Goal: Task Accomplishment & Management: Manage account settings

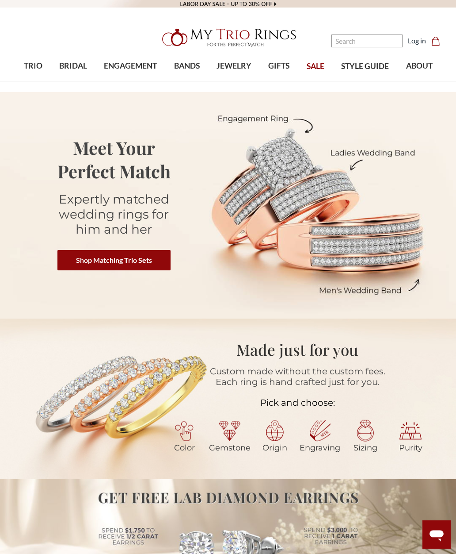
click at [421, 40] on link "Log in" at bounding box center [417, 40] width 18 height 11
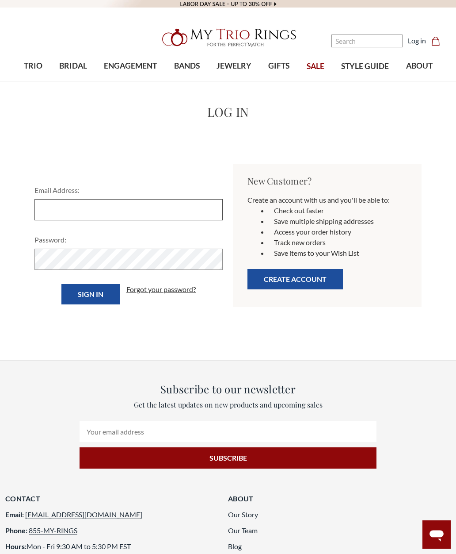
click at [137, 215] on input "Email Address:" at bounding box center [128, 209] width 188 height 21
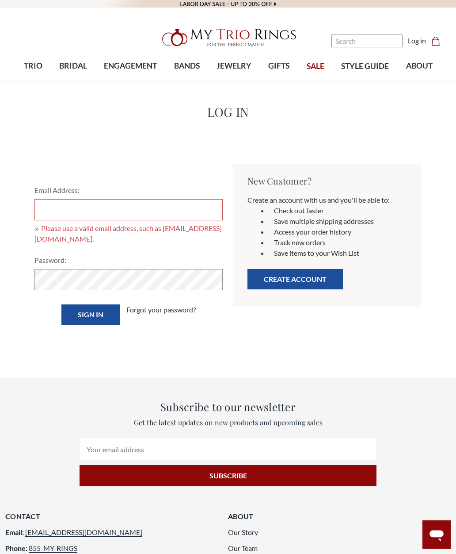
type input "wr0512@yahoo.com"
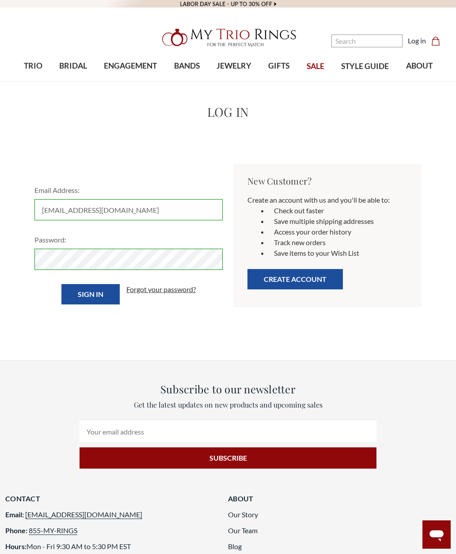
click at [92, 291] on input "Sign in" at bounding box center [90, 294] width 58 height 20
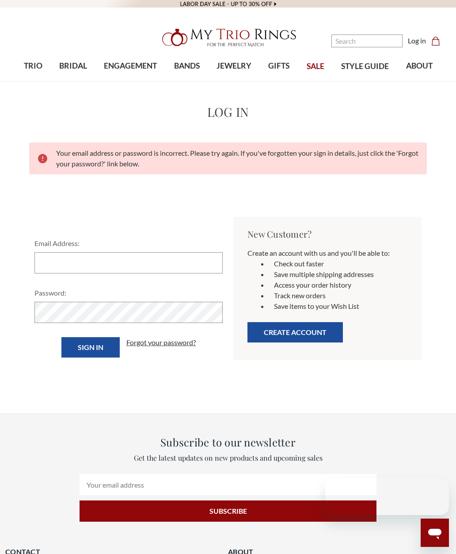
click at [100, 263] on input "Email Address:" at bounding box center [128, 262] width 188 height 21
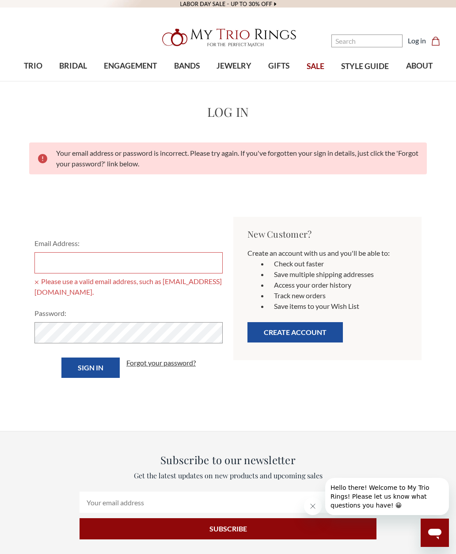
type input "wr0512@yahoo.com"
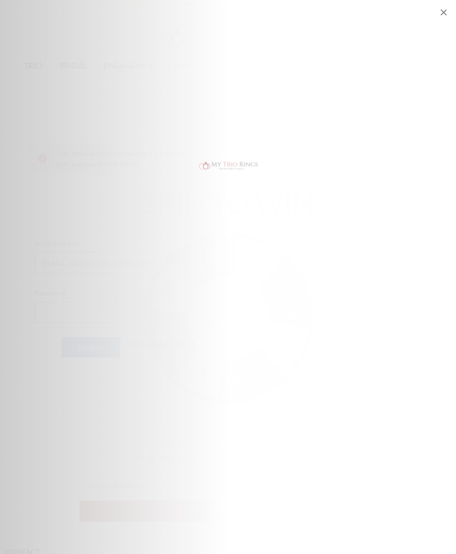
click at [33, 394] on div "SPIN TO WIN FREE SHIPPING 5% OFF Mystery Discount 10% OFF FREE SHIPPING 2% OFF …" at bounding box center [228, 276] width 456 height 241
click at [34, 402] on div "SPIN TO WIN FREE SHIPPING 5% OFF Mystery Discount 10% OFF FREE SHIPPING 2% OFF …" at bounding box center [228, 277] width 456 height 554
click at [30, 397] on div "SPIN TO WIN FREE SHIPPING 5% OFF Mystery Discount 10% OFF FREE SHIPPING 2% OFF …" at bounding box center [228, 276] width 456 height 241
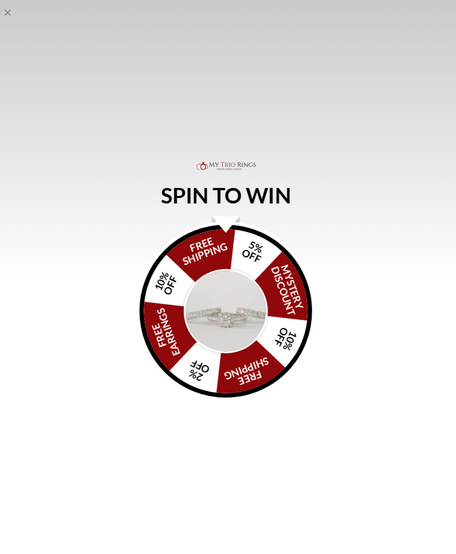
click at [33, 412] on div "SPIN TO WIN FREE SHIPPING 5% OFF Mystery Discount 10% OFF FREE SHIPPING 2% OFF …" at bounding box center [228, 277] width 456 height 554
click at [37, 423] on div "SPIN TO WIN FREE SHIPPING 5% OFF Mystery Discount 10% OFF FREE SHIPPING 2% OFF …" at bounding box center [228, 277] width 456 height 554
click at [9, 12] on icon "Close popup" at bounding box center [12, 12] width 6 height 6
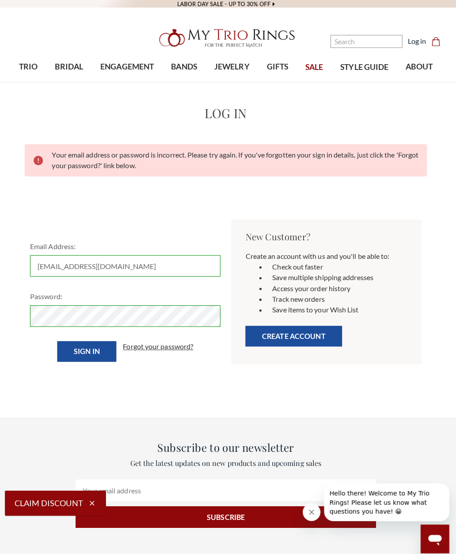
click at [12, 7] on video at bounding box center [228, 4] width 456 height 8
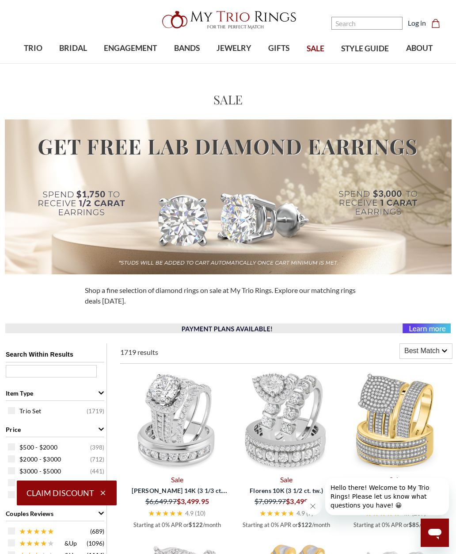
scroll to position [9, 8]
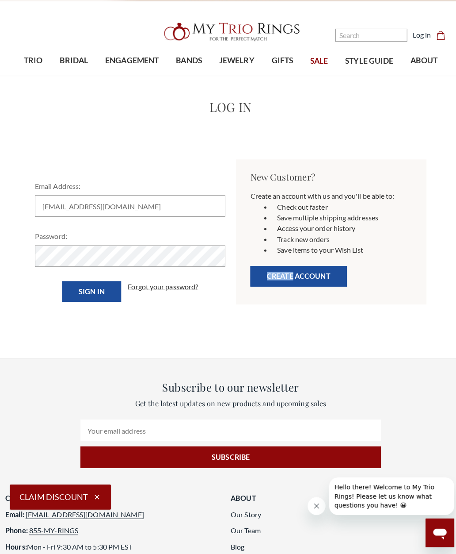
click at [176, 284] on link "Forgot your password?" at bounding box center [160, 289] width 69 height 11
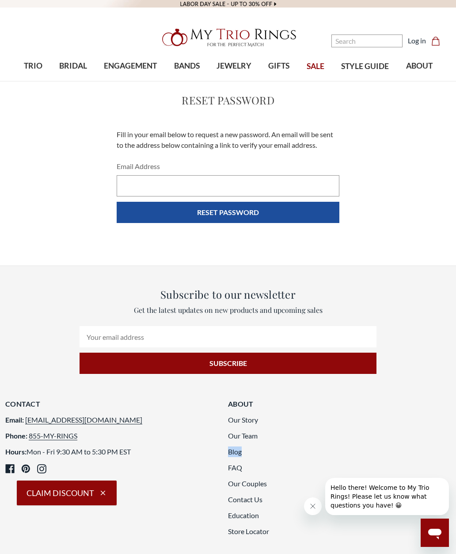
click at [404, 448] on li "Blog" at bounding box center [334, 451] width 212 height 11
click at [410, 443] on ul "Our Story Our Team Blog FAQ Our Couples Contact Us Education Store Locator" at bounding box center [334, 475] width 212 height 122
click at [413, 438] on li "Our Team" at bounding box center [334, 435] width 212 height 11
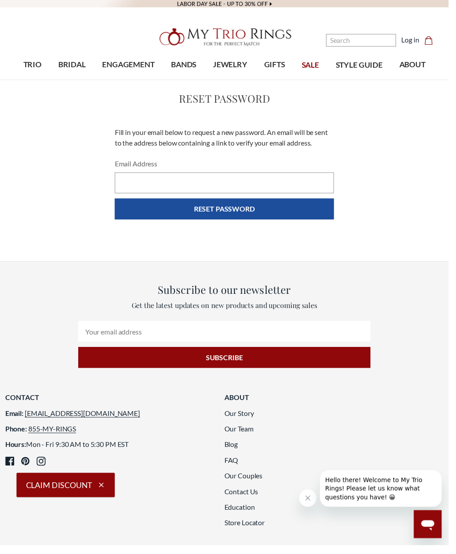
click at [106, 497] on icon "button" at bounding box center [103, 493] width 8 height 8
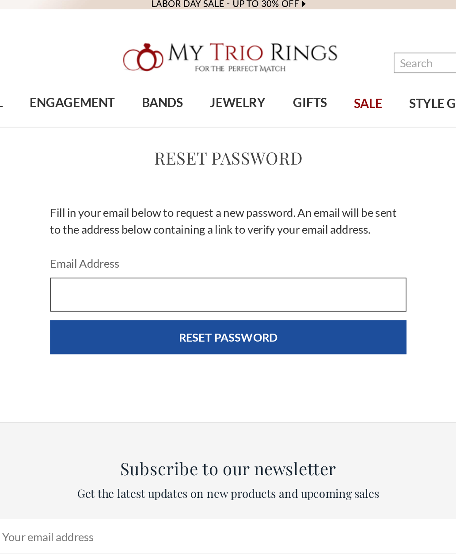
click at [117, 185] on input "Email Address" at bounding box center [228, 185] width 223 height 21
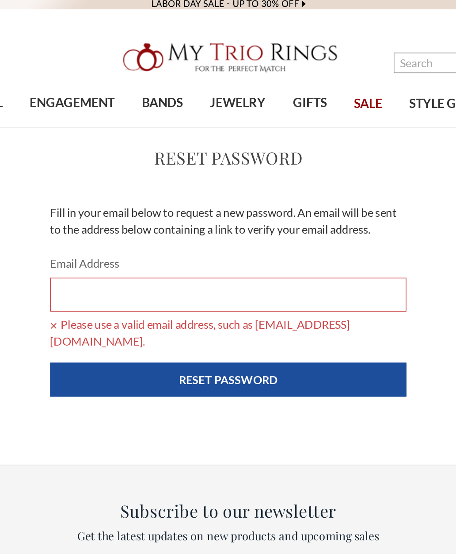
type input "[EMAIL_ADDRESS][DOMAIN_NAME]"
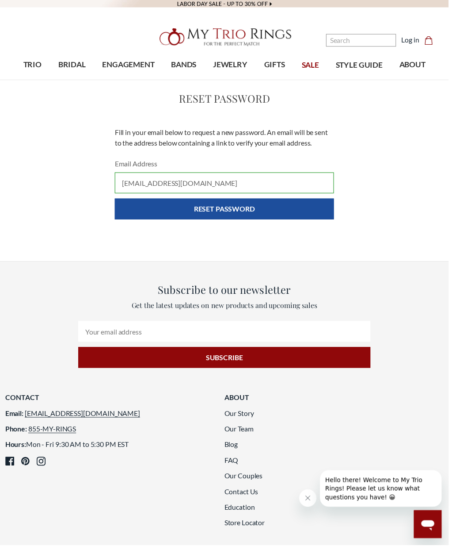
click at [251, 216] on input "Reset Password" at bounding box center [228, 212] width 223 height 21
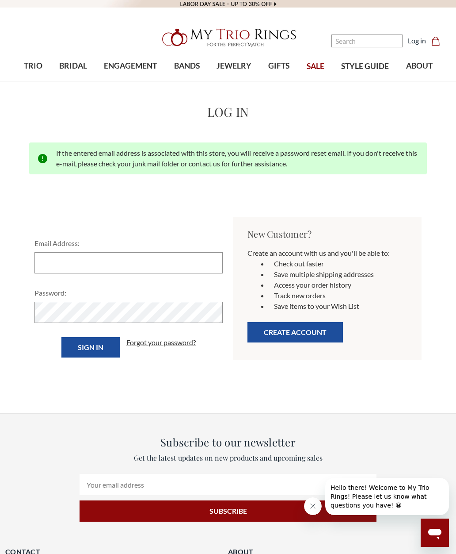
click at [72, 270] on input "Email Address:" at bounding box center [128, 262] width 188 height 21
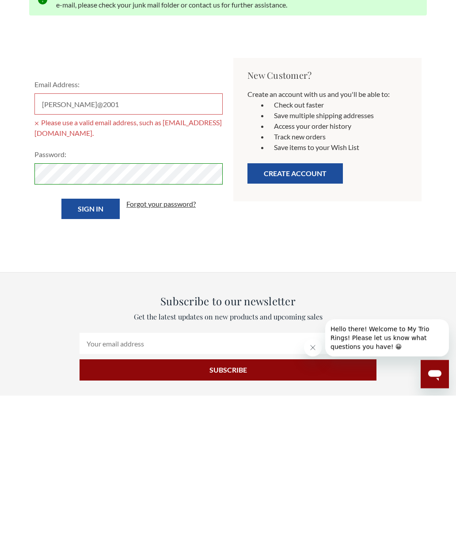
click at [104, 357] on input "Sign in" at bounding box center [90, 367] width 58 height 20
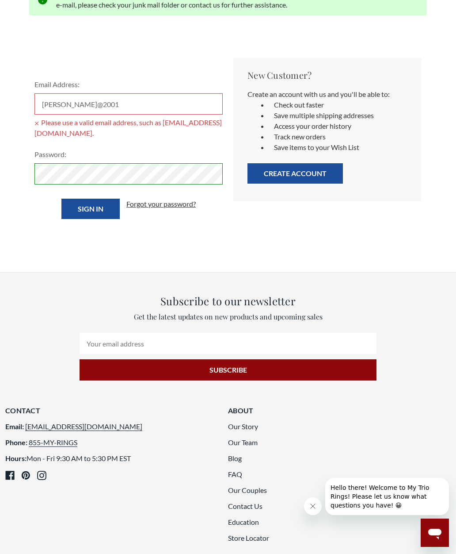
click at [105, 95] on input "Jean@2001" at bounding box center [128, 103] width 188 height 21
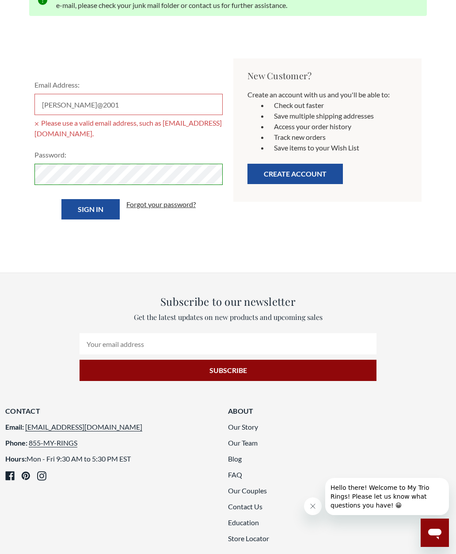
click at [101, 110] on input "Jean@2001" at bounding box center [128, 104] width 188 height 21
type input "J"
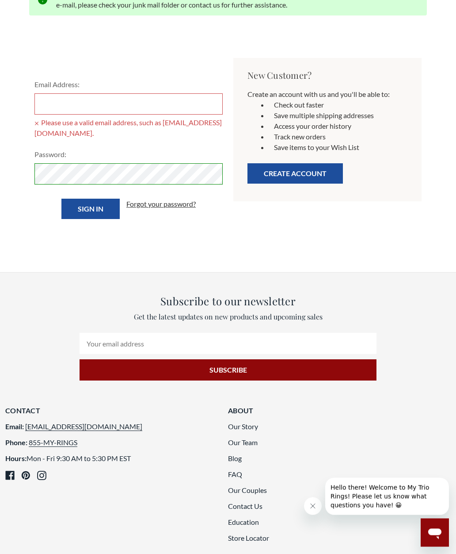
type input "[EMAIL_ADDRESS][DOMAIN_NAME]"
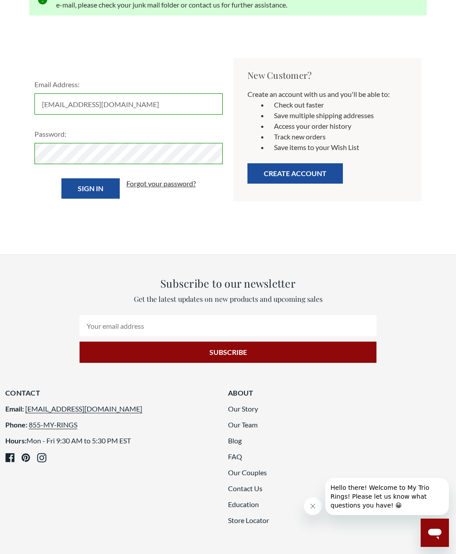
click at [104, 188] on input "Sign in" at bounding box center [90, 188] width 58 height 20
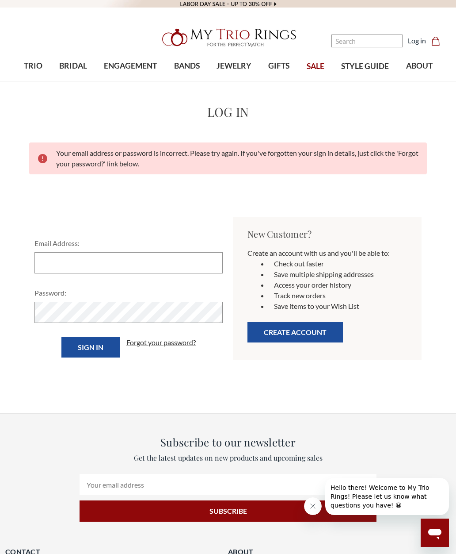
click at [92, 263] on input "Email Address:" at bounding box center [128, 262] width 188 height 21
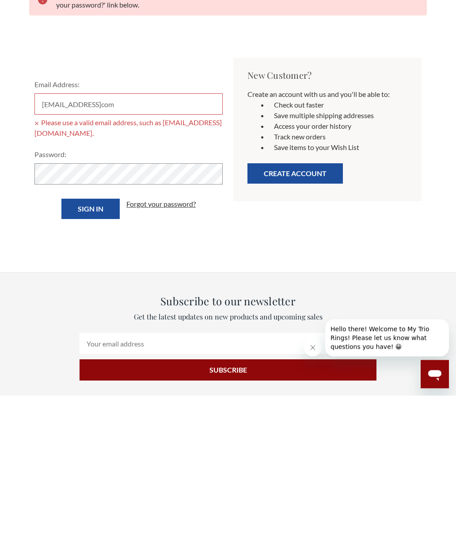
click at [129, 252] on input "wr0512@yahoocom" at bounding box center [128, 262] width 188 height 21
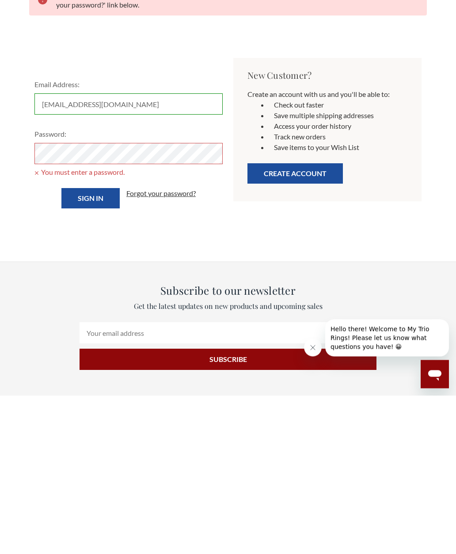
type input "[EMAIL_ADDRESS][DOMAIN_NAME]"
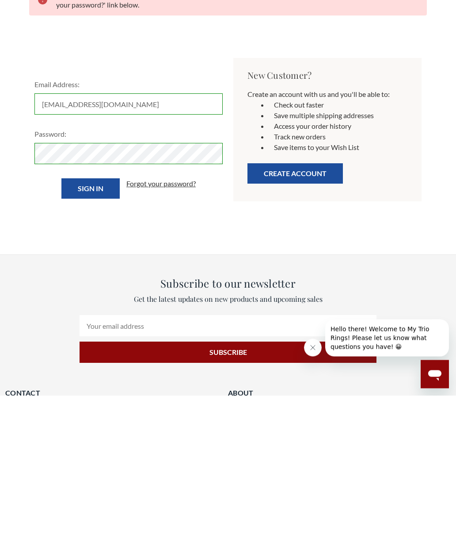
click at [96, 337] on input "Sign in" at bounding box center [90, 347] width 58 height 20
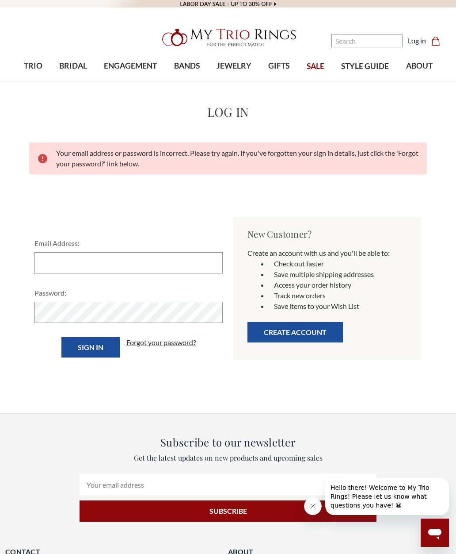
click at [171, 342] on link "Forgot your password?" at bounding box center [160, 342] width 69 height 11
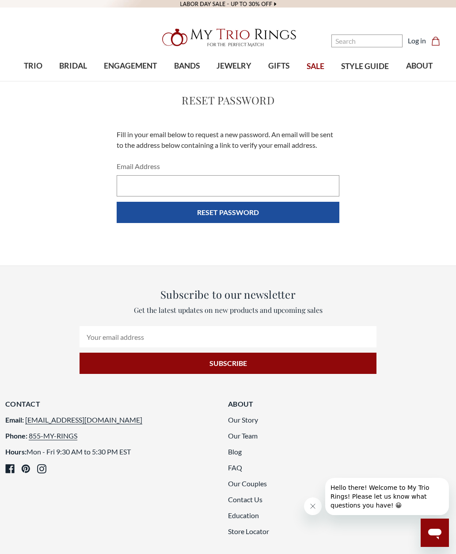
click at [175, 187] on input "Email Address" at bounding box center [228, 185] width 223 height 21
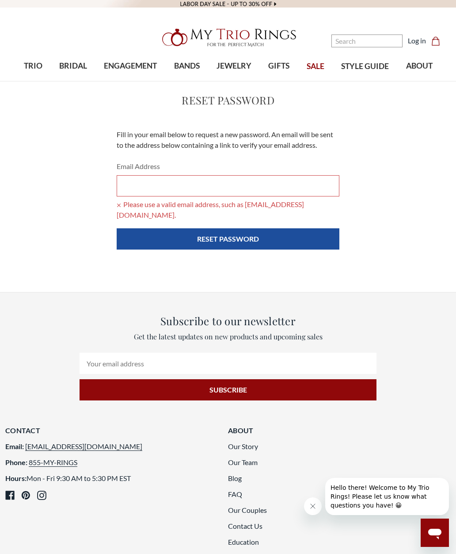
click at [169, 186] on input "Email Address" at bounding box center [228, 185] width 223 height 21
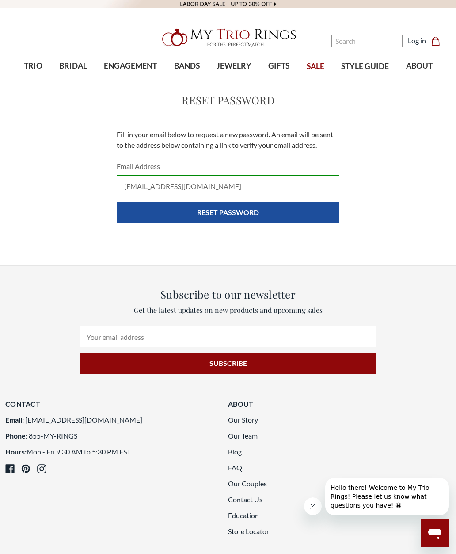
type input "[EMAIL_ADDRESS][DOMAIN_NAME]"
click at [254, 212] on input "Reset Password" at bounding box center [228, 212] width 223 height 21
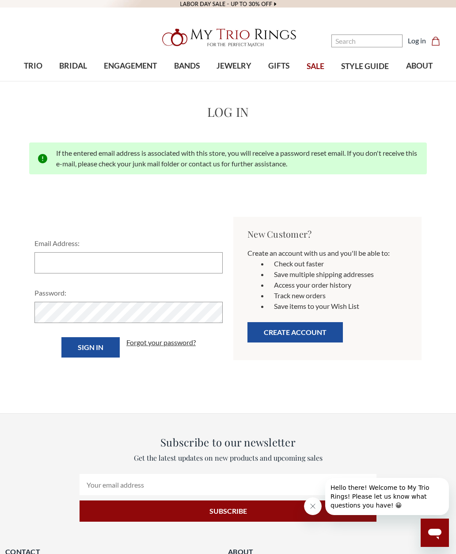
click at [10, 218] on div "Home Login Log in If the entered email address is associated with this store, y…" at bounding box center [228, 237] width 456 height 268
click at [417, 373] on body at bounding box center [228, 469] width 456 height 939
click at [408, 354] on div "Create an account with us and you'll be able to: Check out faster Save multiple…" at bounding box center [328, 300] width 188 height 119
click at [73, 270] on input "Email Address:" at bounding box center [128, 262] width 188 height 21
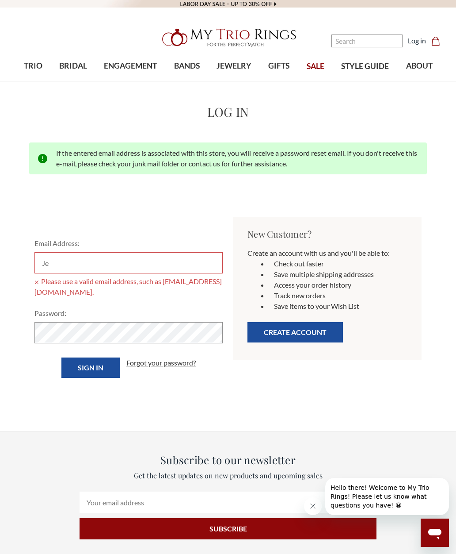
type input "J"
type input "[EMAIL_ADDRESS][DOMAIN_NAME]"
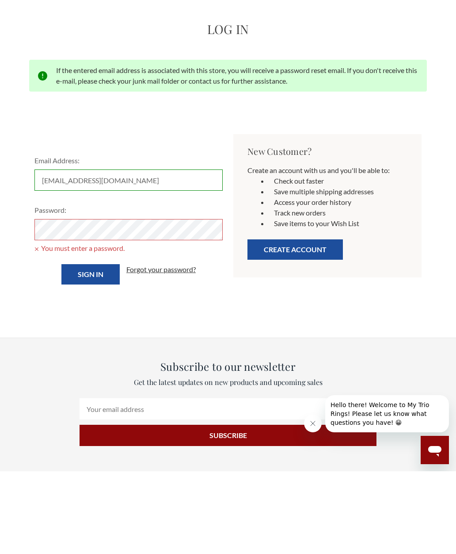
click at [319, 322] on button "Create Account" at bounding box center [296, 332] width 96 height 20
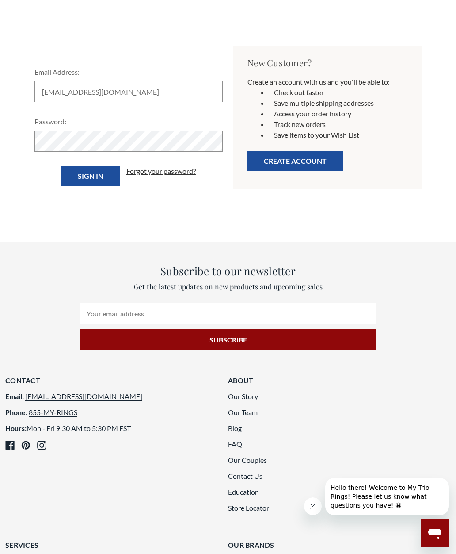
click at [172, 175] on link "Forgot your password?" at bounding box center [160, 171] width 69 height 11
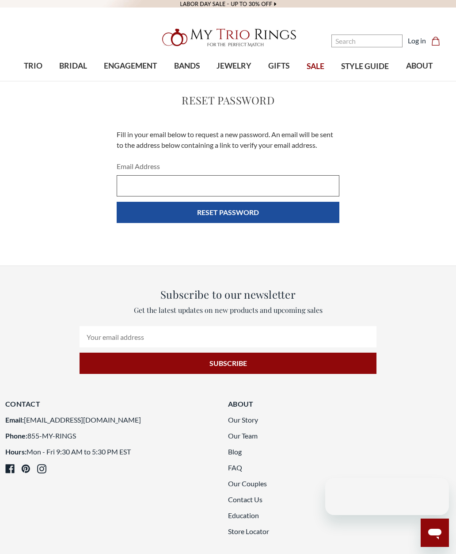
click at [201, 187] on input "Email Address" at bounding box center [228, 185] width 223 height 21
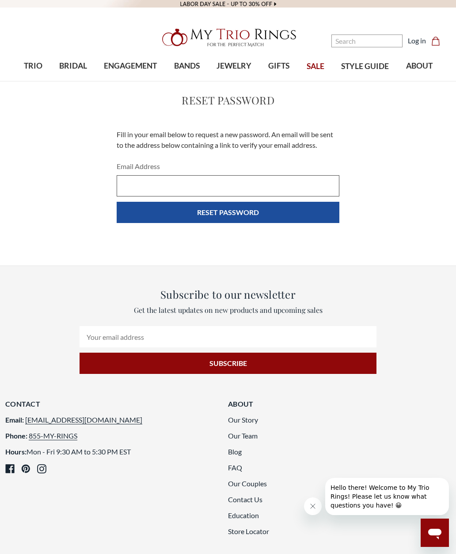
type input "wr0512@yahoo.com"
click at [266, 211] on input "Reset Password" at bounding box center [228, 212] width 223 height 21
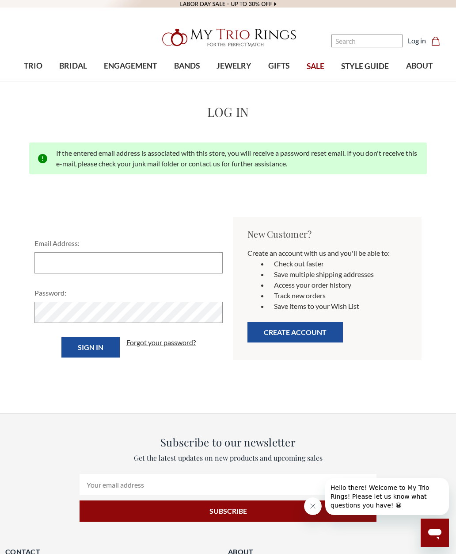
click at [105, 265] on input "Email Address:" at bounding box center [128, 262] width 188 height 21
type input "wr0512@Yahoo.com"
click at [111, 340] on input "Sign in" at bounding box center [90, 347] width 58 height 20
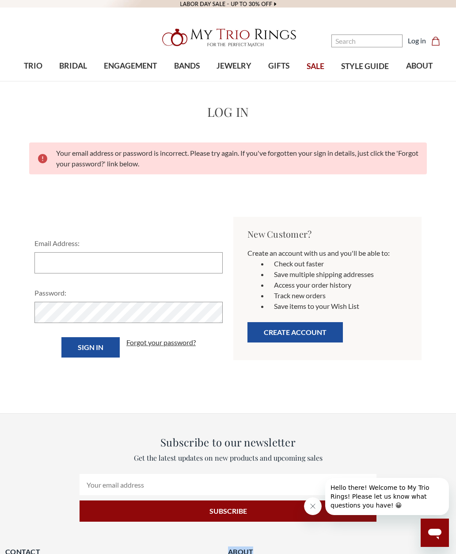
click at [307, 330] on button "Create Account" at bounding box center [296, 332] width 96 height 20
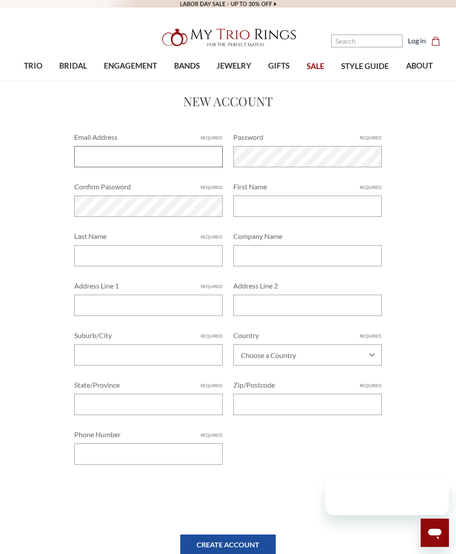
click at [126, 158] on input "Email Address Required" at bounding box center [148, 156] width 149 height 21
type input "[EMAIL_ADDRESS][DOMAIN_NAME]"
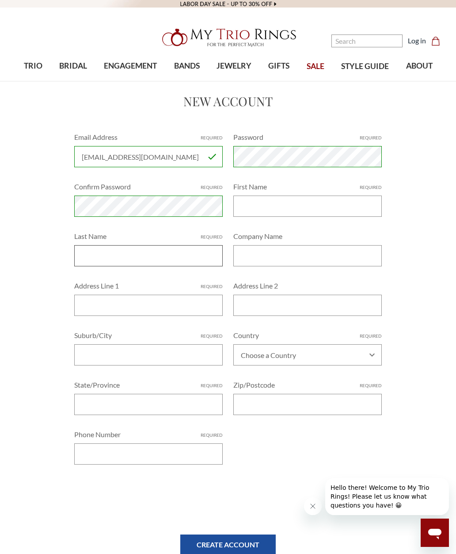
click at [133, 256] on input "Last Name Required" at bounding box center [148, 255] width 149 height 21
type input "Ro"
click at [132, 253] on input "Ro" at bounding box center [148, 255] width 149 height 21
type input "Wanda"
type input "Rodriguez"
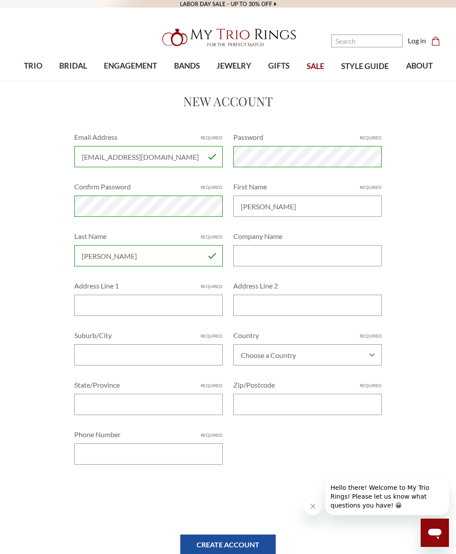
type input "1604 S Parkwood Dr"
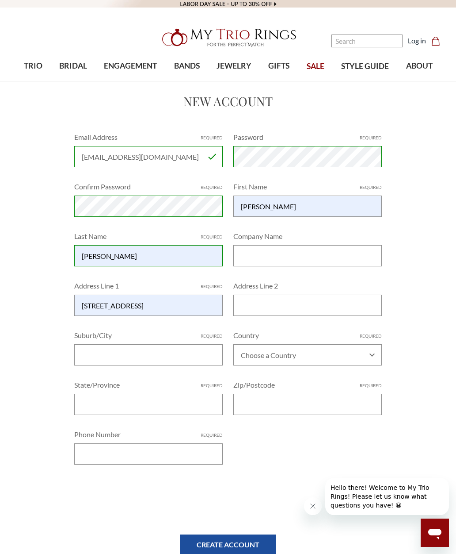
type input "Clifton Park"
select select "United States"
type input "12065"
type input "5189549101"
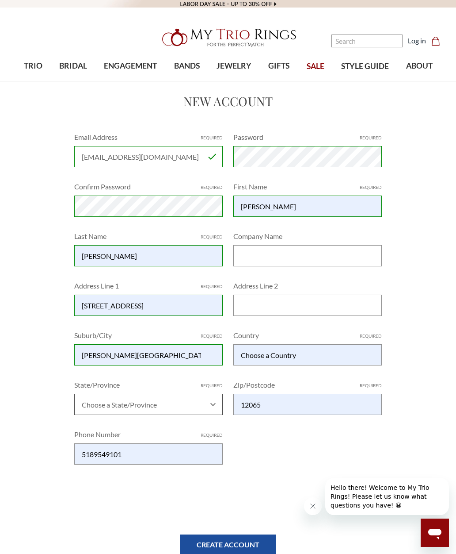
select select "New York"
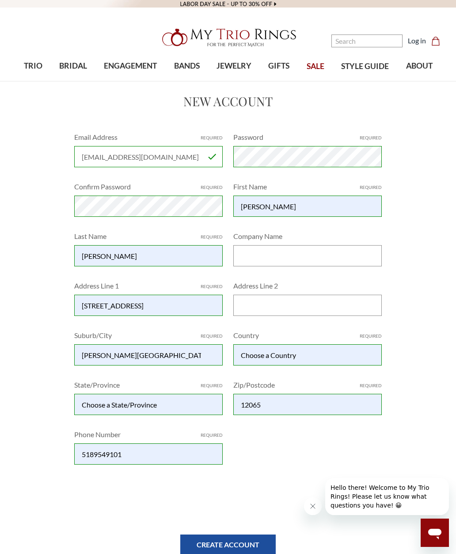
click at [164, 459] on input "5189549101" at bounding box center [148, 453] width 149 height 21
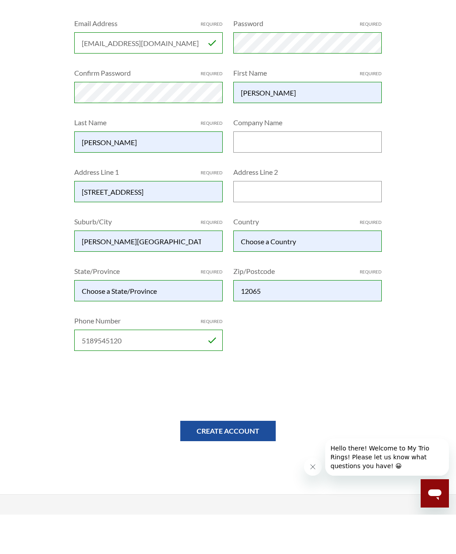
scroll to position [74, 8]
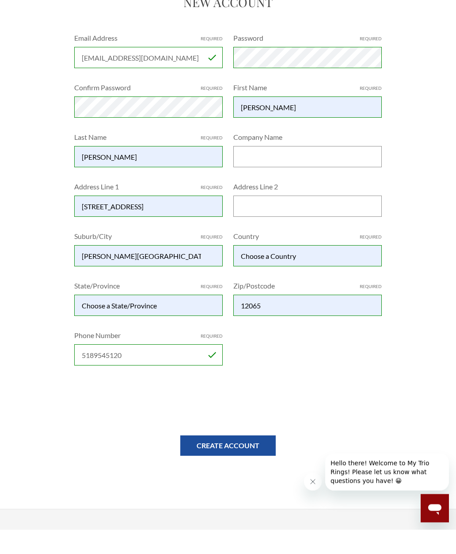
type input "5189545120"
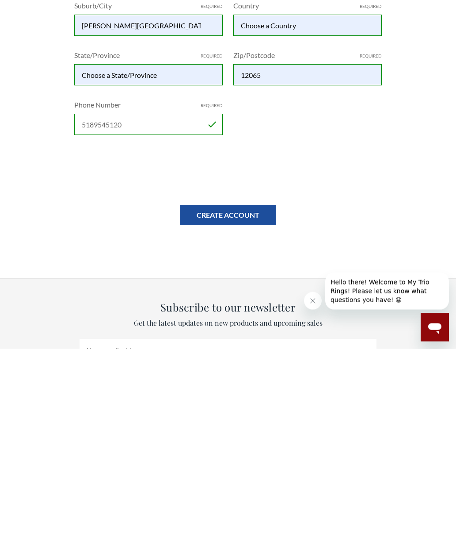
scroll to position [330, 8]
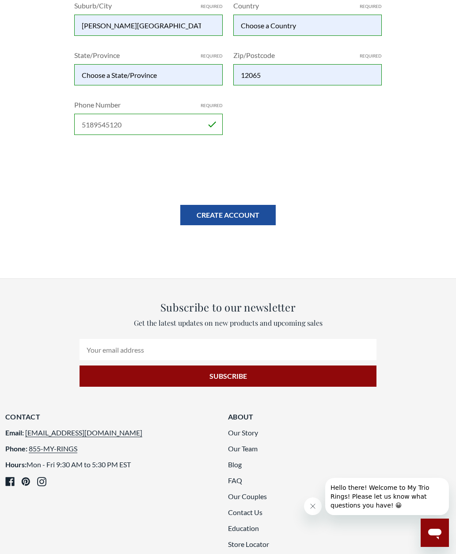
click at [257, 203] on form "Email Address Required wr0512@yahoo.com Password Required Passwords must be at …" at bounding box center [228, 13] width 308 height 423
click at [238, 216] on input "Create Account" at bounding box center [228, 215] width 96 height 20
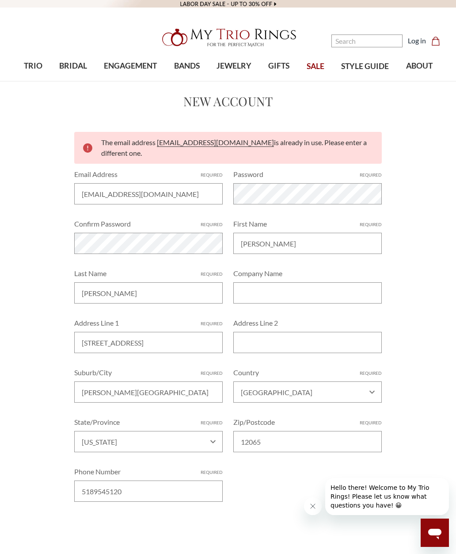
click at [207, 145] on span "The email address wr0512@yahoo.com is already in use. Please enter a different …" at bounding box center [234, 147] width 266 height 19
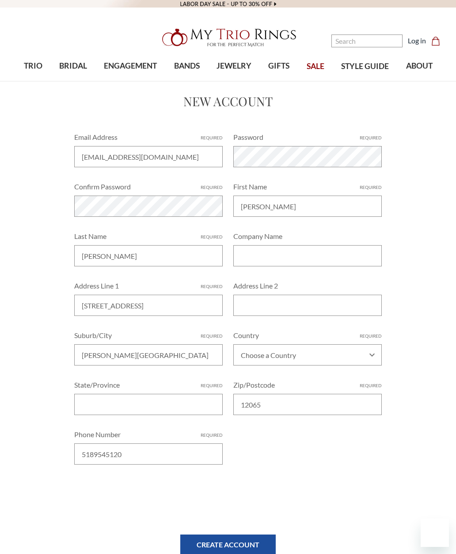
select select "United States"
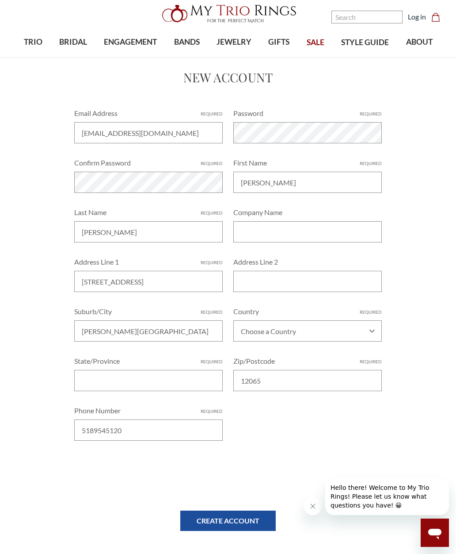
scroll to position [0, 8]
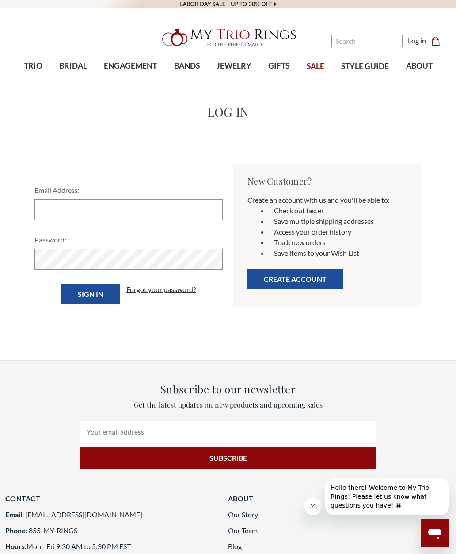
click at [114, 212] on input "Email Address:" at bounding box center [128, 209] width 188 height 21
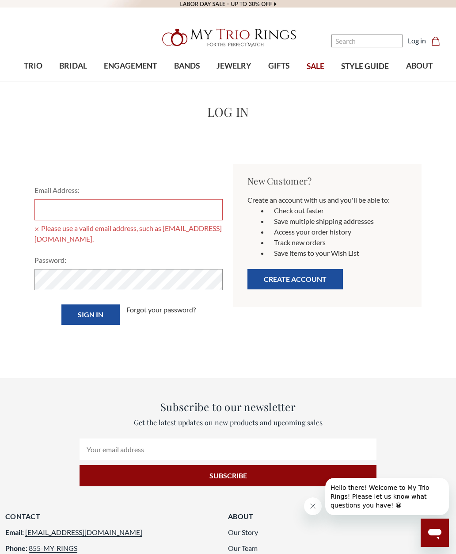
type input "[EMAIL_ADDRESS][DOMAIN_NAME]"
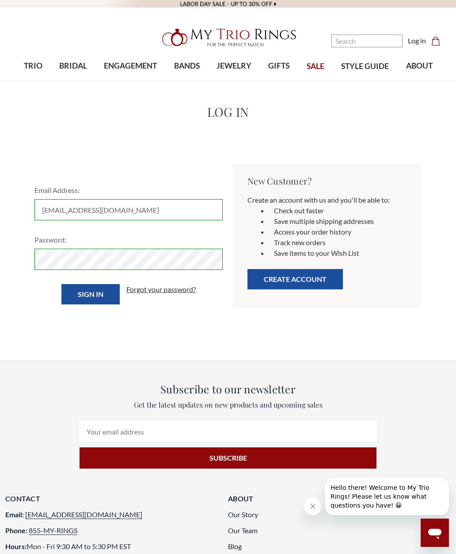
click at [112, 289] on input "Sign in" at bounding box center [90, 294] width 58 height 20
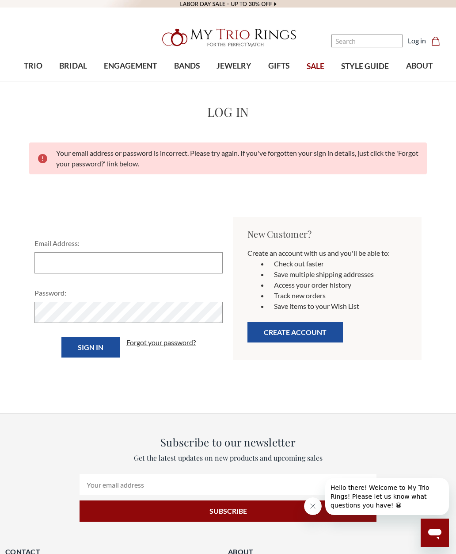
click at [151, 162] on span "Your email address or password is incorrect. Please try again. If you've forgot…" at bounding box center [237, 158] width 363 height 19
click at [161, 342] on link "Forgot your password?" at bounding box center [160, 342] width 69 height 11
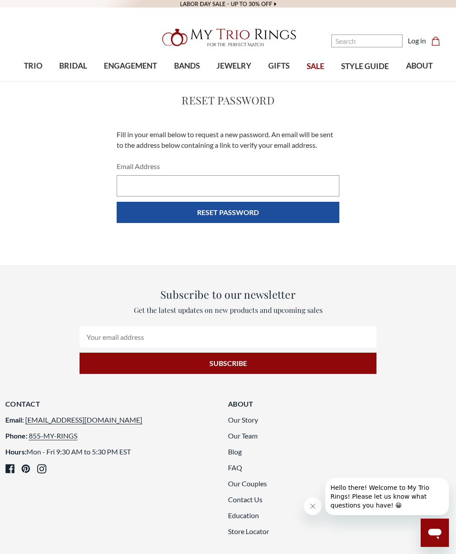
click at [184, 192] on input "Email Address" at bounding box center [228, 185] width 223 height 21
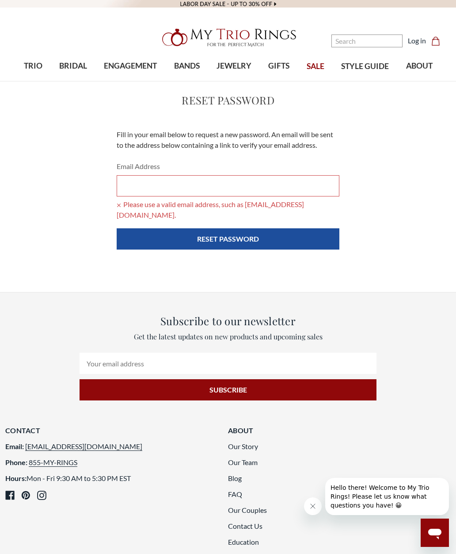
type input "[EMAIL_ADDRESS][DOMAIN_NAME]"
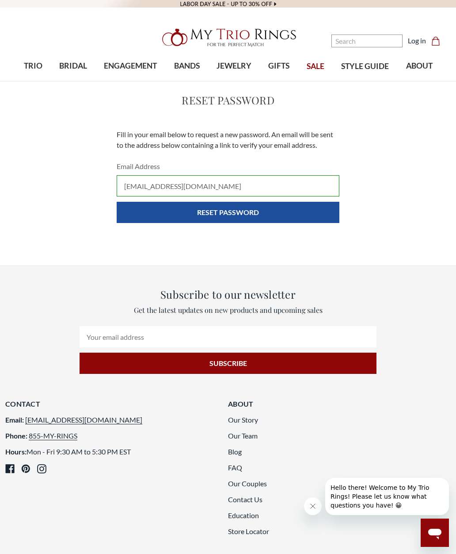
click at [268, 209] on input "Reset Password" at bounding box center [228, 212] width 223 height 21
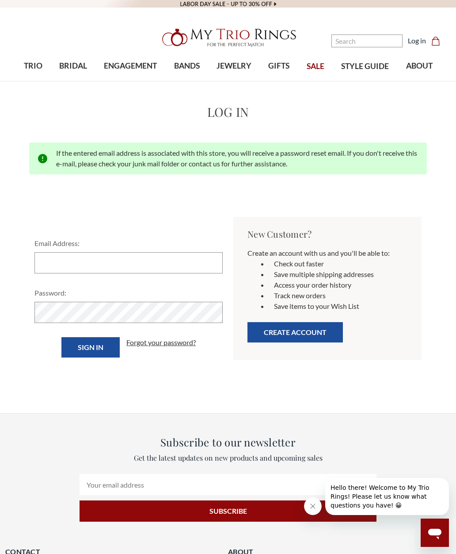
click at [133, 267] on input "Email Address:" at bounding box center [128, 262] width 188 height 21
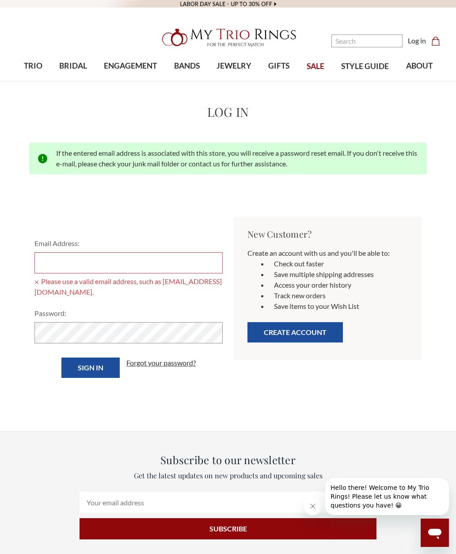
click at [411, 318] on div "Create an account with us and you'll be able to: Check out faster Save multiple…" at bounding box center [328, 300] width 188 height 119
click at [62, 262] on input "Email Address:" at bounding box center [128, 262] width 188 height 21
type input "M"
type input "W"
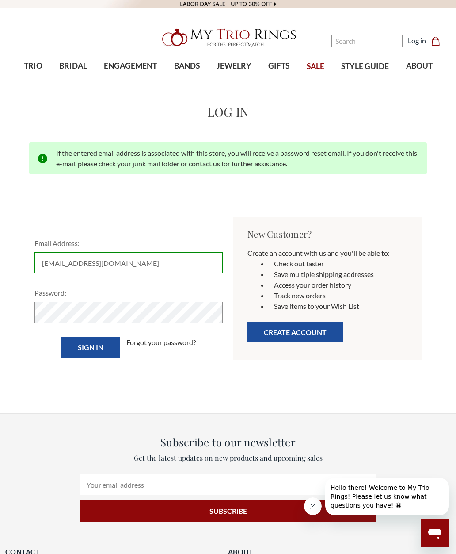
type input "wr0512@yahoo.com"
click at [90, 347] on input "Sign in" at bounding box center [90, 347] width 58 height 20
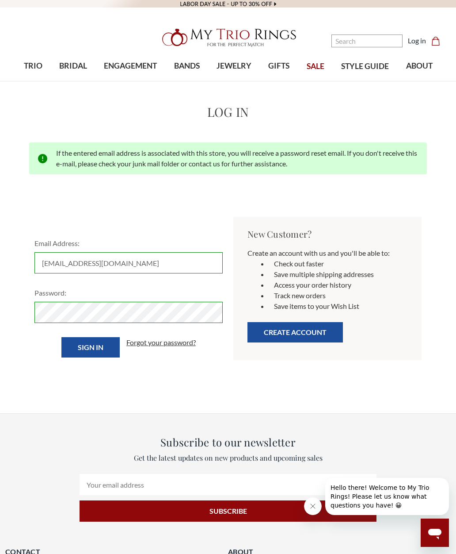
click at [90, 347] on input "Sign in" at bounding box center [90, 347] width 58 height 20
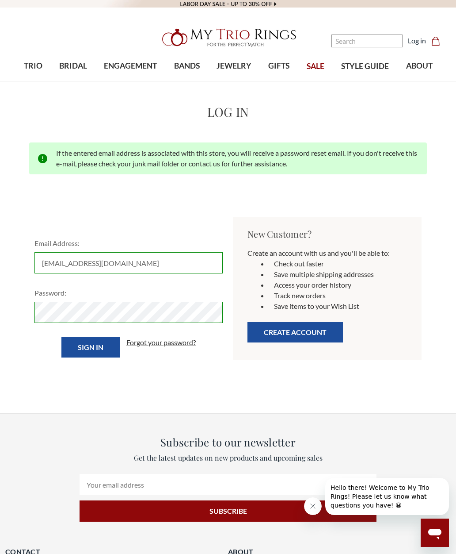
click at [90, 347] on input "Sign in" at bounding box center [90, 347] width 58 height 20
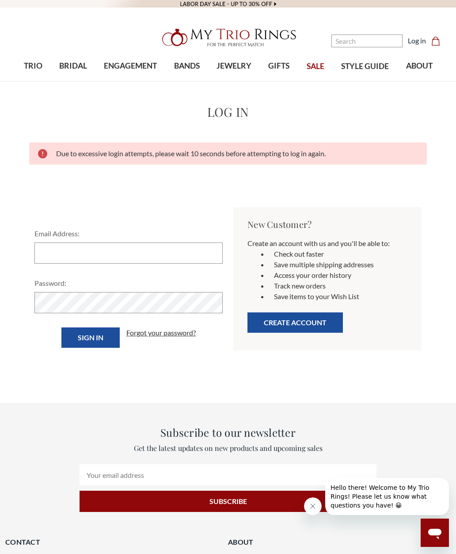
click at [107, 264] on input "Email Address:" at bounding box center [128, 252] width 188 height 21
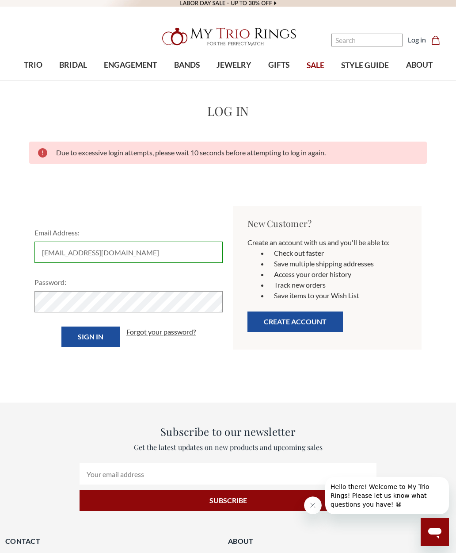
type input "wr0512@yahoo.com"
click at [98, 334] on input "Sign in" at bounding box center [90, 337] width 58 height 20
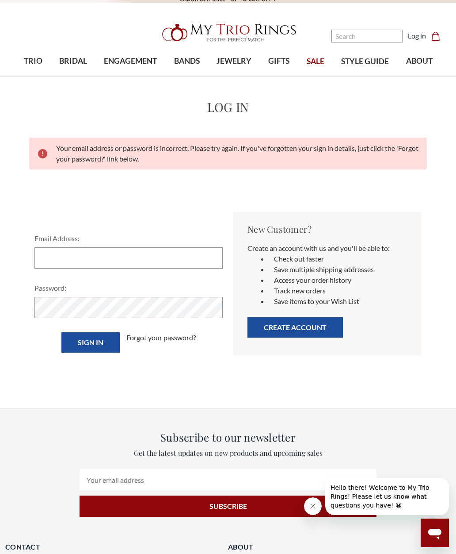
scroll to position [7, 0]
